Goal: Use online tool/utility: Utilize a website feature to perform a specific function

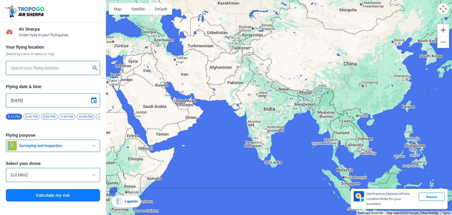
click at [75, 148] on span "Surveying and Inspection" at bounding box center [54, 145] width 74 height 5
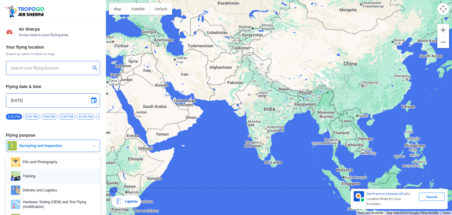
scroll to position [29, 0]
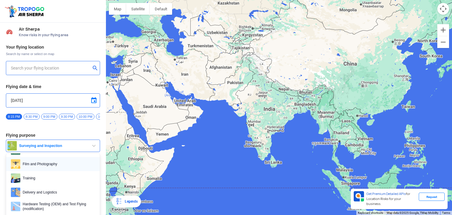
click at [61, 169] on span "Film and Photography" at bounding box center [57, 163] width 75 height 9
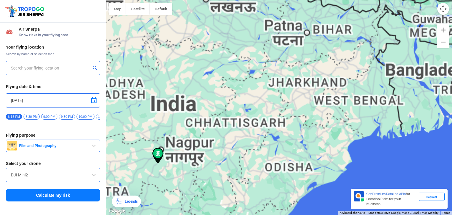
type input "[STREET_ADDRESS]"
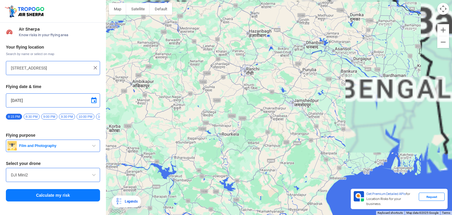
drag, startPoint x: 340, startPoint y: 111, endPoint x: 257, endPoint y: 99, distance: 83.8
click at [257, 100] on div at bounding box center [279, 107] width 346 height 215
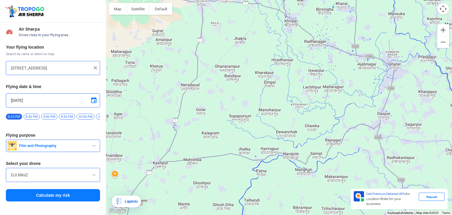
click at [64, 182] on div "DJI Mini2" at bounding box center [53, 175] width 94 height 14
click at [71, 177] on input "DJI Mini2" at bounding box center [53, 174] width 84 height 7
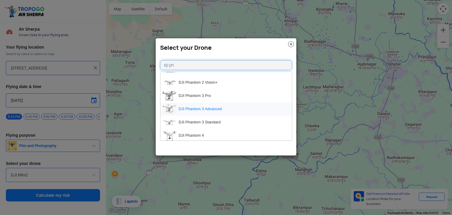
scroll to position [0, 0]
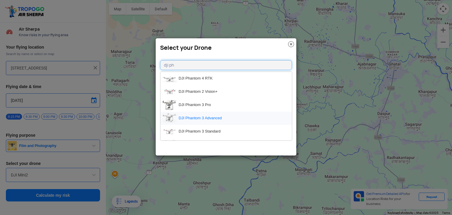
type input "dji ph"
click at [225, 122] on li "DJI Phantom 3 Advanced" at bounding box center [226, 118] width 132 height 13
type input "DJI Phantom 3 Advanced"
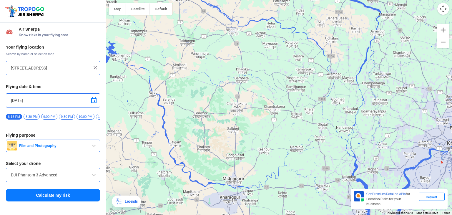
click at [306, 145] on div at bounding box center [279, 107] width 346 height 215
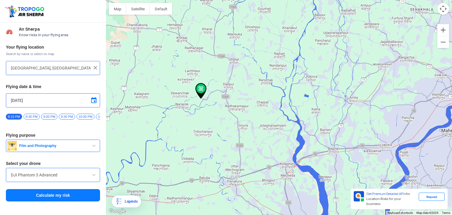
drag, startPoint x: 342, startPoint y: 125, endPoint x: 263, endPoint y: 116, distance: 79.3
click at [263, 116] on div at bounding box center [279, 107] width 346 height 215
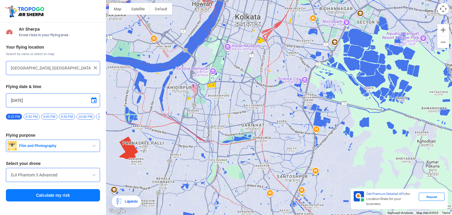
drag, startPoint x: 282, startPoint y: 92, endPoint x: 217, endPoint y: 151, distance: 88.7
click at [217, 151] on div at bounding box center [279, 107] width 346 height 215
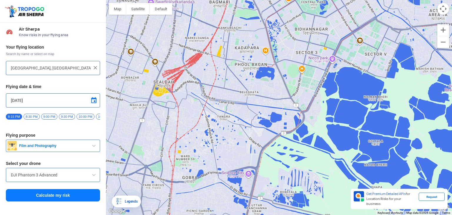
drag, startPoint x: 159, startPoint y: 79, endPoint x: 206, endPoint y: 115, distance: 59.6
click at [204, 116] on div at bounding box center [279, 107] width 346 height 215
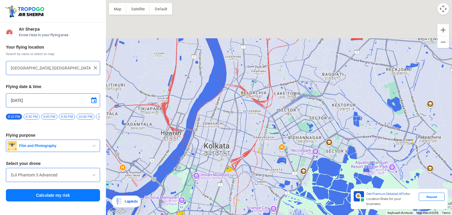
drag, startPoint x: 207, startPoint y: 104, endPoint x: 262, endPoint y: 179, distance: 93.5
click at [264, 182] on div at bounding box center [279, 107] width 346 height 215
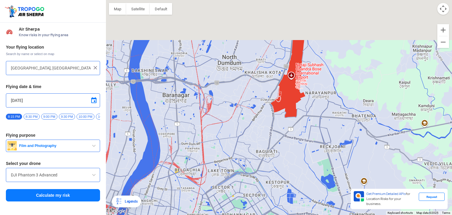
drag, startPoint x: 282, startPoint y: 106, endPoint x: 195, endPoint y: 170, distance: 107.5
click at [195, 170] on div at bounding box center [279, 107] width 346 height 215
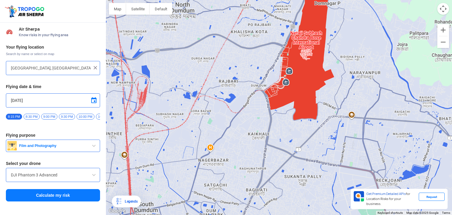
click at [218, 159] on div at bounding box center [279, 107] width 346 height 215
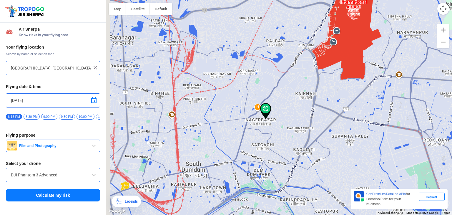
type input "[STREET_ADDRESS]"
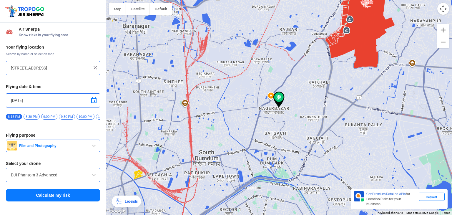
click at [72, 198] on button "Calculate my risk" at bounding box center [53, 195] width 94 height 12
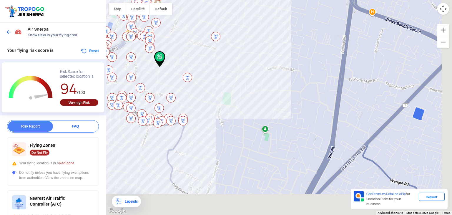
drag, startPoint x: 311, startPoint y: 159, endPoint x: 267, endPoint y: 98, distance: 74.5
click at [264, 98] on div at bounding box center [279, 107] width 346 height 215
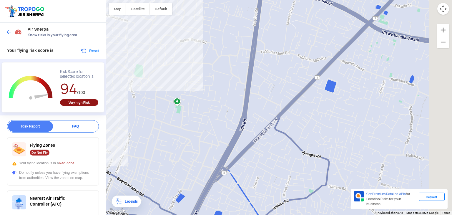
drag, startPoint x: 332, startPoint y: 114, endPoint x: 174, endPoint y: 83, distance: 160.6
click at [177, 84] on div at bounding box center [279, 107] width 346 height 215
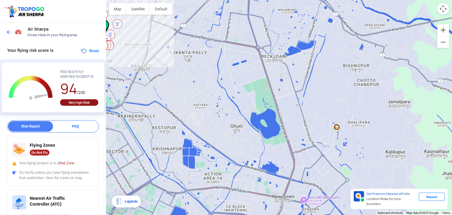
drag, startPoint x: 327, startPoint y: 131, endPoint x: 236, endPoint y: 82, distance: 103.5
click at [236, 82] on div at bounding box center [279, 107] width 346 height 215
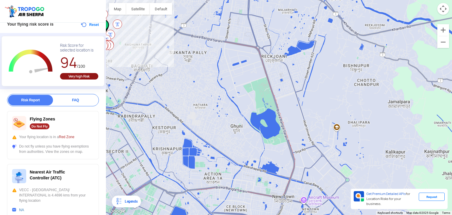
scroll to position [59, 0]
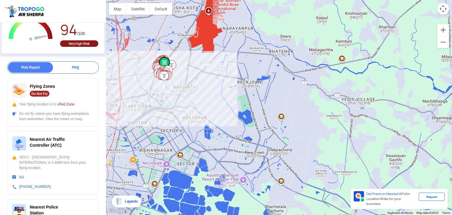
drag, startPoint x: 207, startPoint y: 158, endPoint x: 243, endPoint y: 127, distance: 48.4
click at [242, 127] on div at bounding box center [279, 107] width 346 height 215
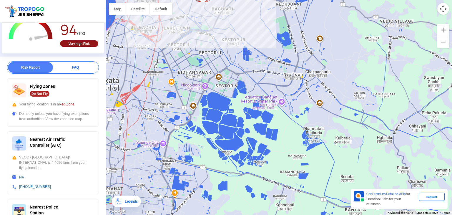
drag, startPoint x: 190, startPoint y: 159, endPoint x: 225, endPoint y: 87, distance: 80.7
click at [221, 84] on div at bounding box center [279, 107] width 346 height 215
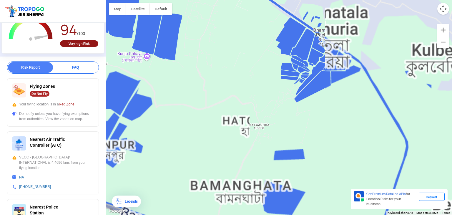
drag, startPoint x: 300, startPoint y: 152, endPoint x: 234, endPoint y: 40, distance: 130.3
click at [234, 40] on div at bounding box center [279, 107] width 346 height 215
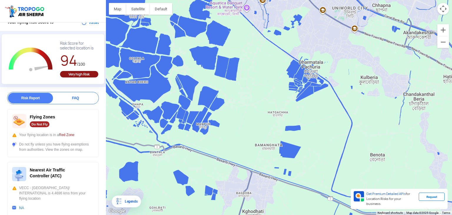
scroll to position [0, 0]
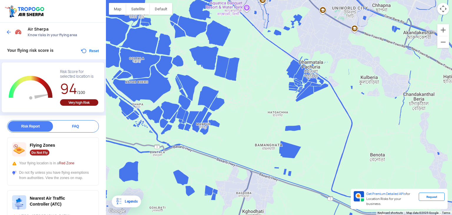
click at [9, 30] on img at bounding box center [9, 32] width 6 height 6
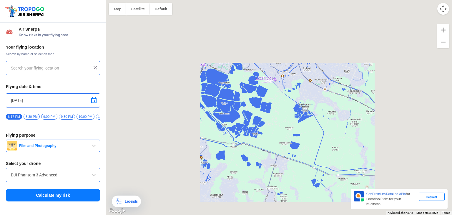
type input "[STREET_ADDRESS]"
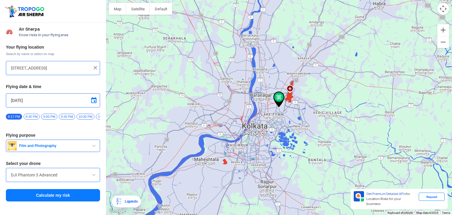
click at [93, 67] on img at bounding box center [95, 68] width 6 height 6
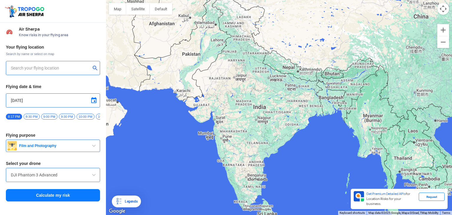
click at [49, 71] on input "text" at bounding box center [51, 67] width 80 height 7
type input "[GEOGRAPHIC_DATA], [GEOGRAPHIC_DATA], [GEOGRAPHIC_DATA]"
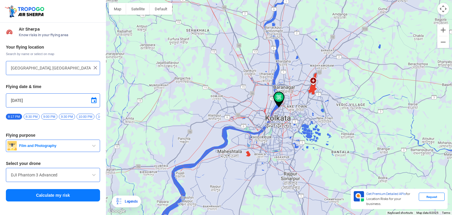
click at [68, 195] on button "Calculate my risk" at bounding box center [53, 195] width 94 height 12
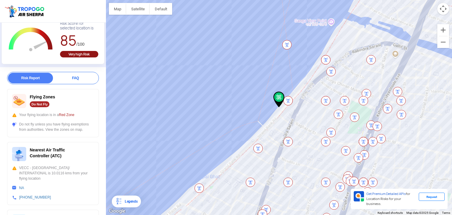
scroll to position [59, 0]
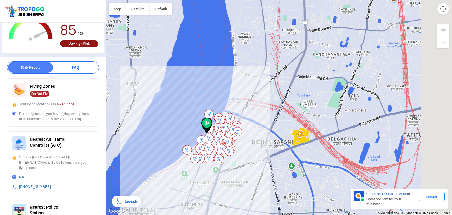
drag, startPoint x: 382, startPoint y: 145, endPoint x: 312, endPoint y: 141, distance: 69.6
click at [313, 141] on div at bounding box center [279, 107] width 346 height 215
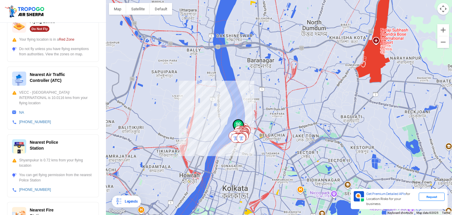
scroll to position [147, 0]
